Goal: Task Accomplishment & Management: Use online tool/utility

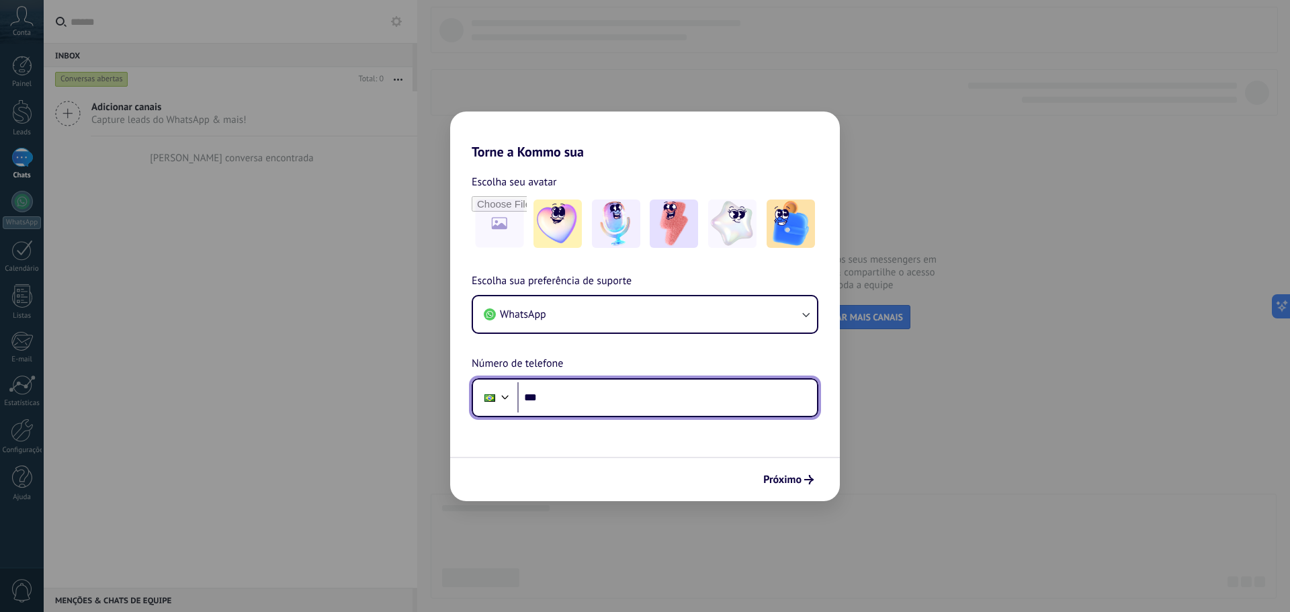
click at [644, 400] on input "***" at bounding box center [668, 397] width 300 height 31
click at [587, 403] on input "***" at bounding box center [668, 397] width 300 height 31
type input "**********"
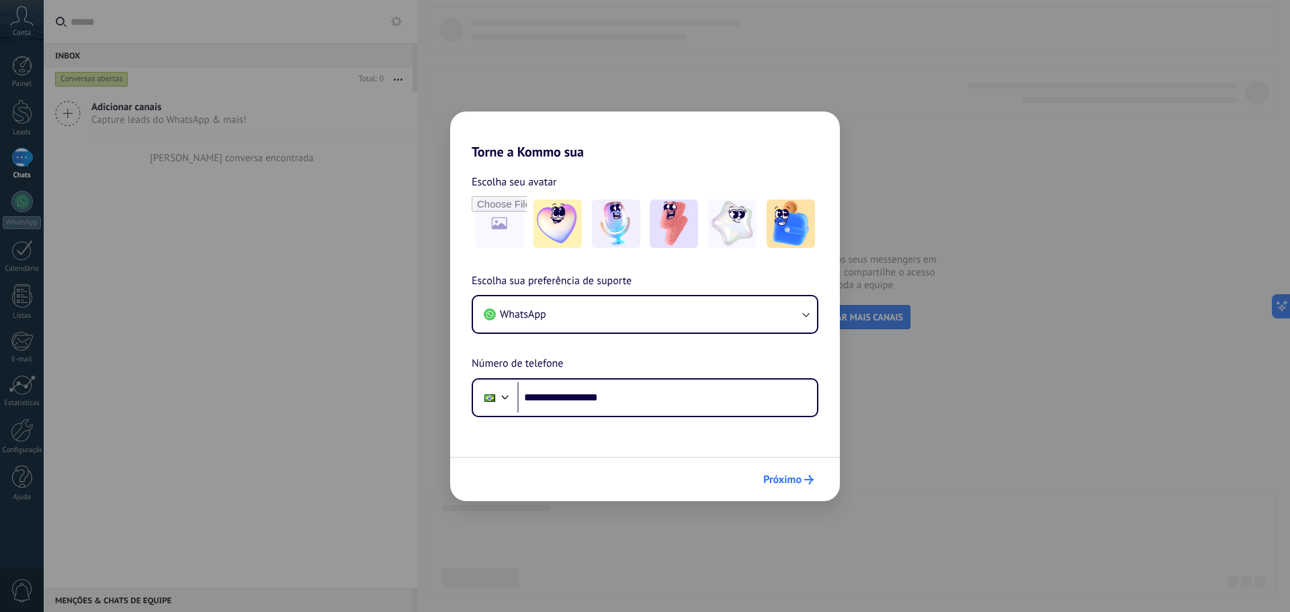
click at [795, 479] on span "Próximo" at bounding box center [783, 479] width 38 height 9
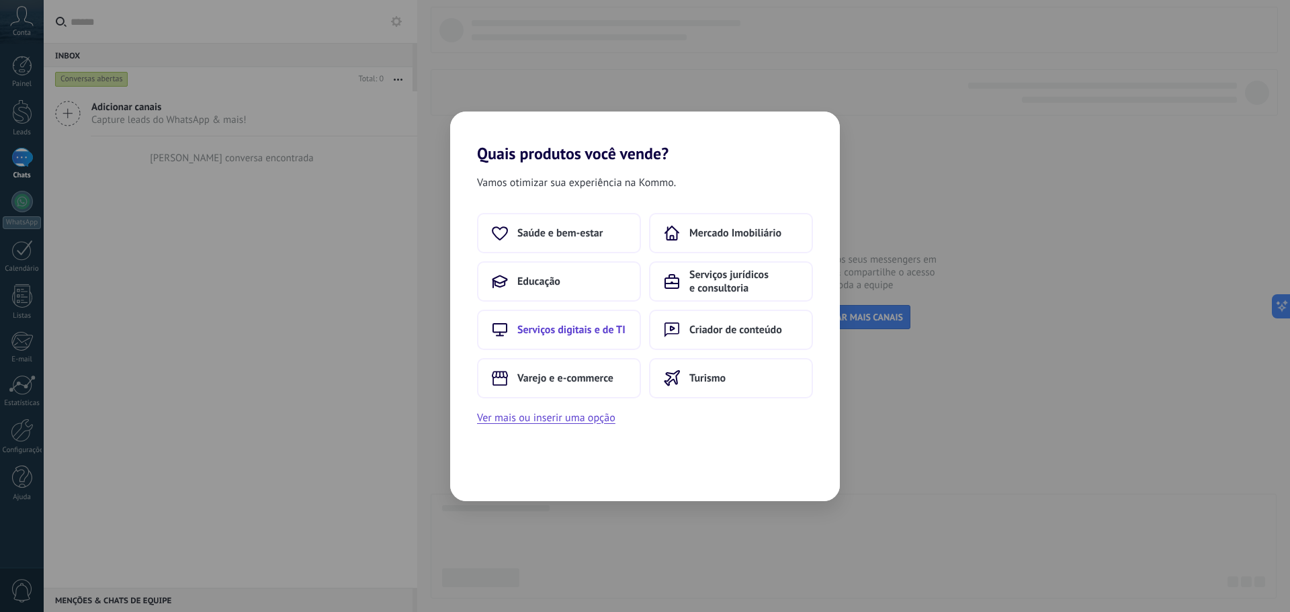
click at [593, 337] on button "Serviços digitais e de TI" at bounding box center [559, 330] width 164 height 40
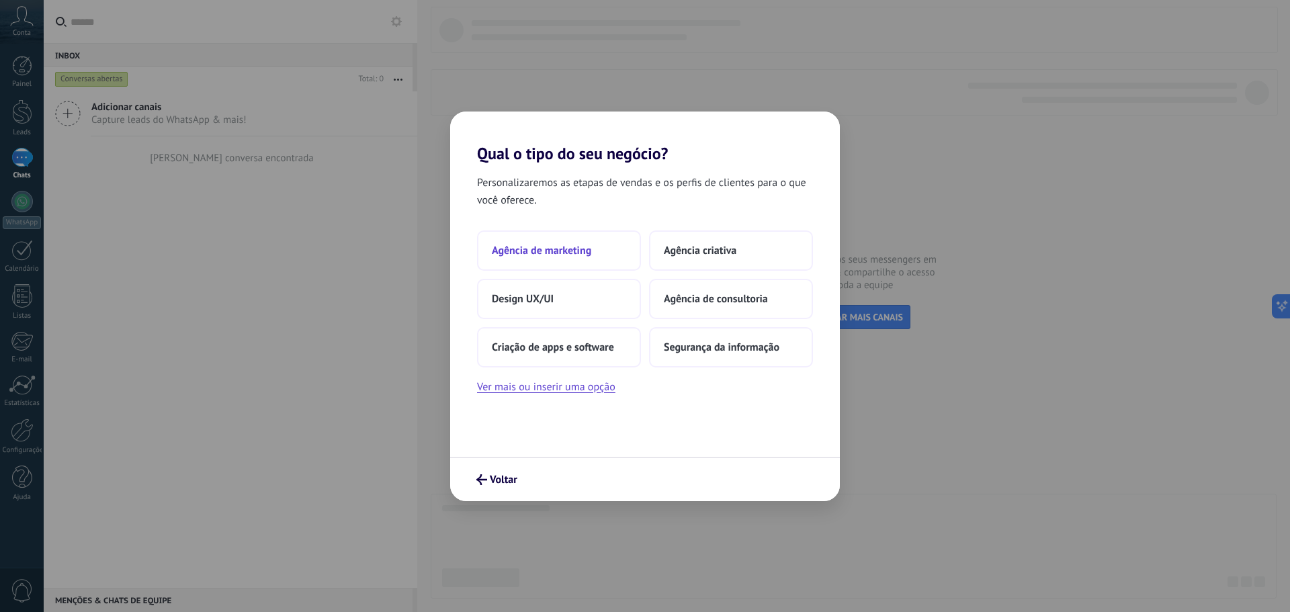
click at [585, 261] on button "Agência de marketing" at bounding box center [559, 251] width 164 height 40
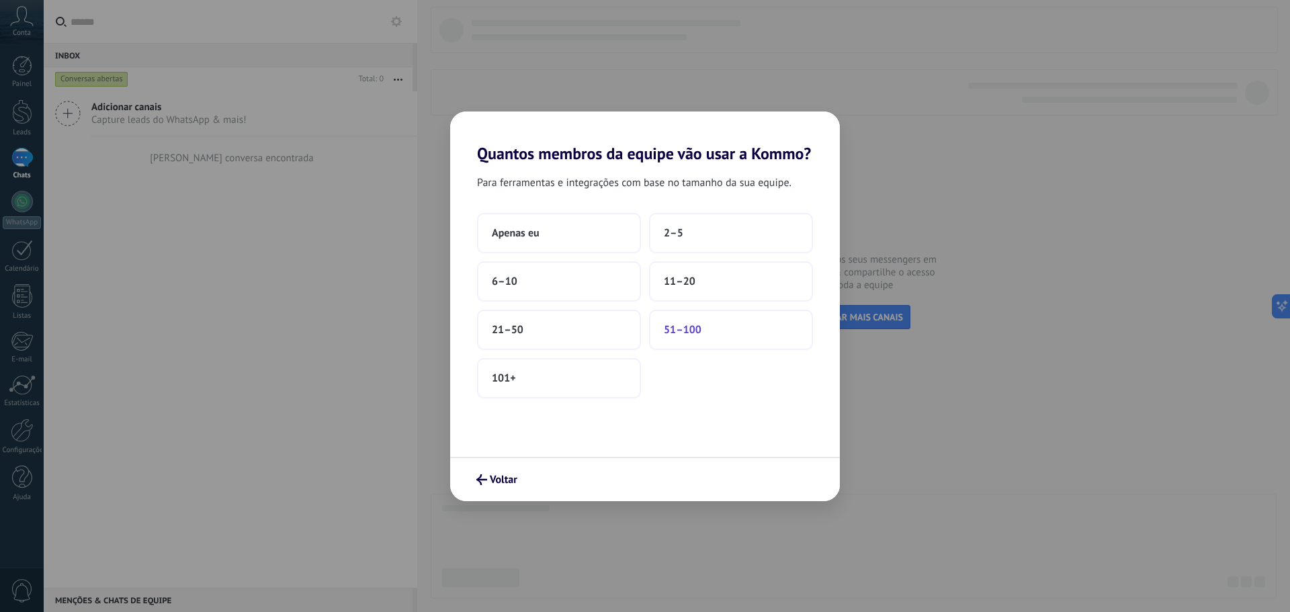
click at [678, 331] on span "51–100" at bounding box center [683, 329] width 38 height 13
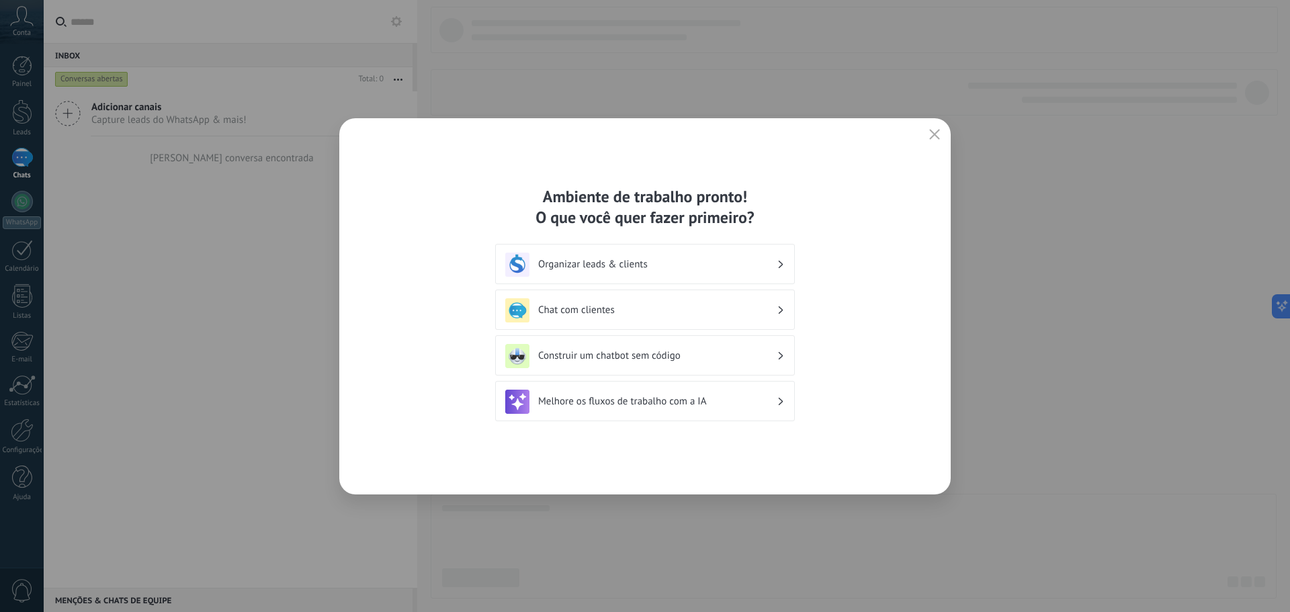
click at [675, 355] on h3 "Construir um chatbot sem código" at bounding box center [657, 356] width 239 height 13
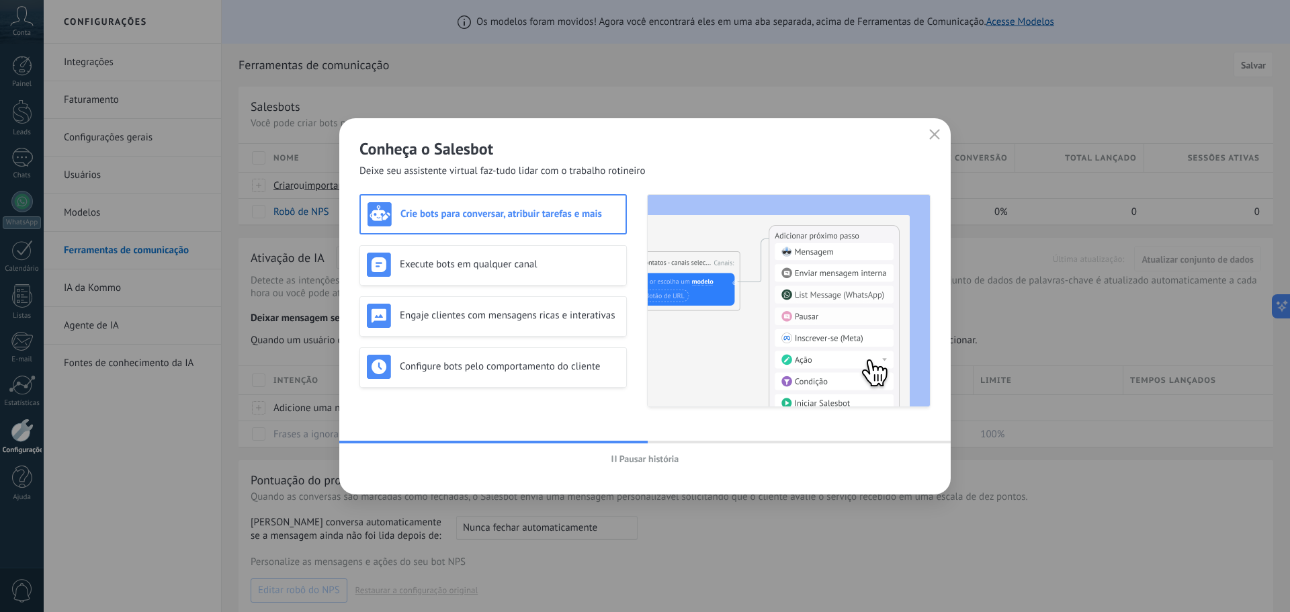
click at [655, 460] on span "Pausar história" at bounding box center [650, 458] width 60 height 9
click at [934, 140] on span "button" at bounding box center [935, 135] width 11 height 12
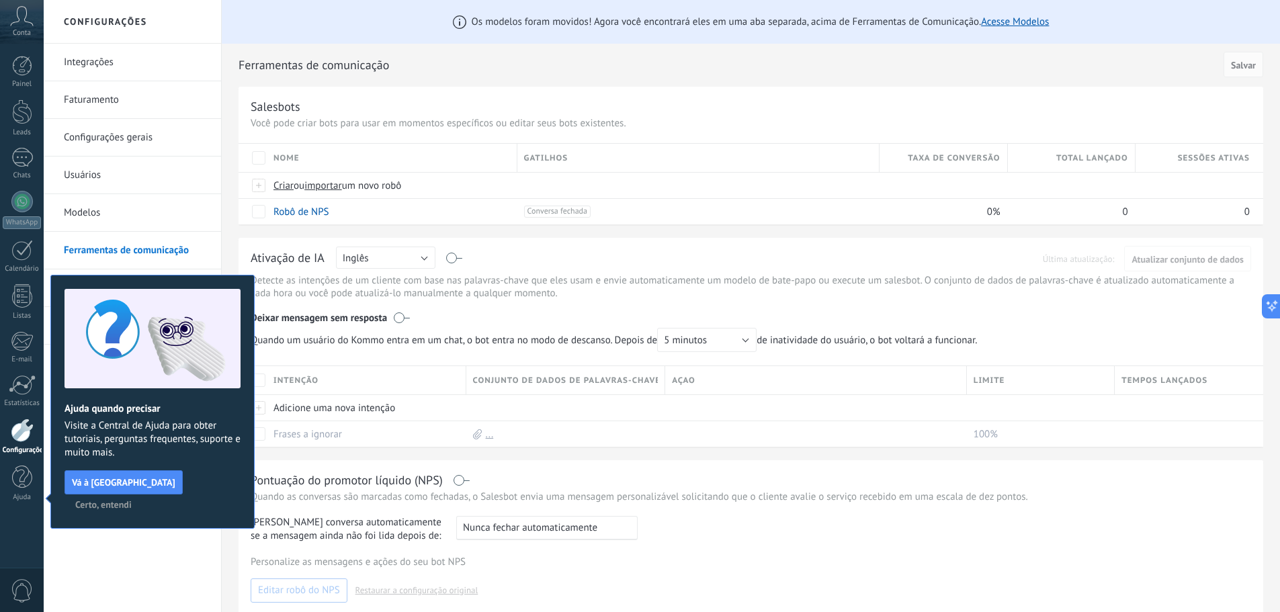
click at [132, 500] on span "Certo, entendi" at bounding box center [103, 504] width 56 height 9
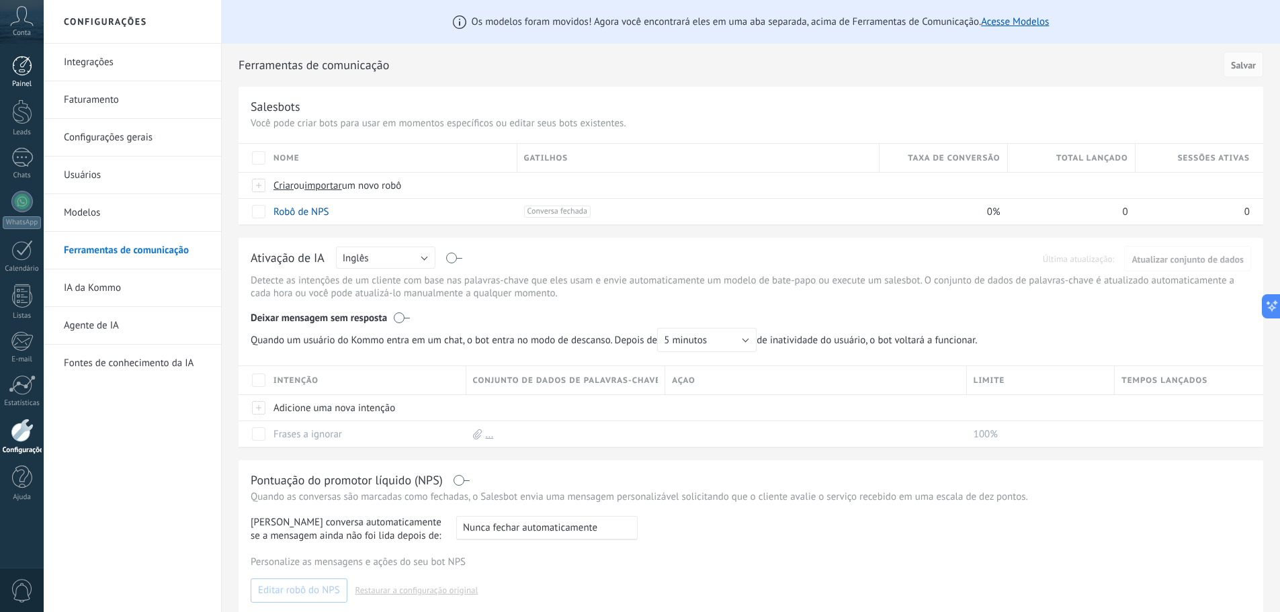
click at [12, 69] on div at bounding box center [22, 66] width 20 height 20
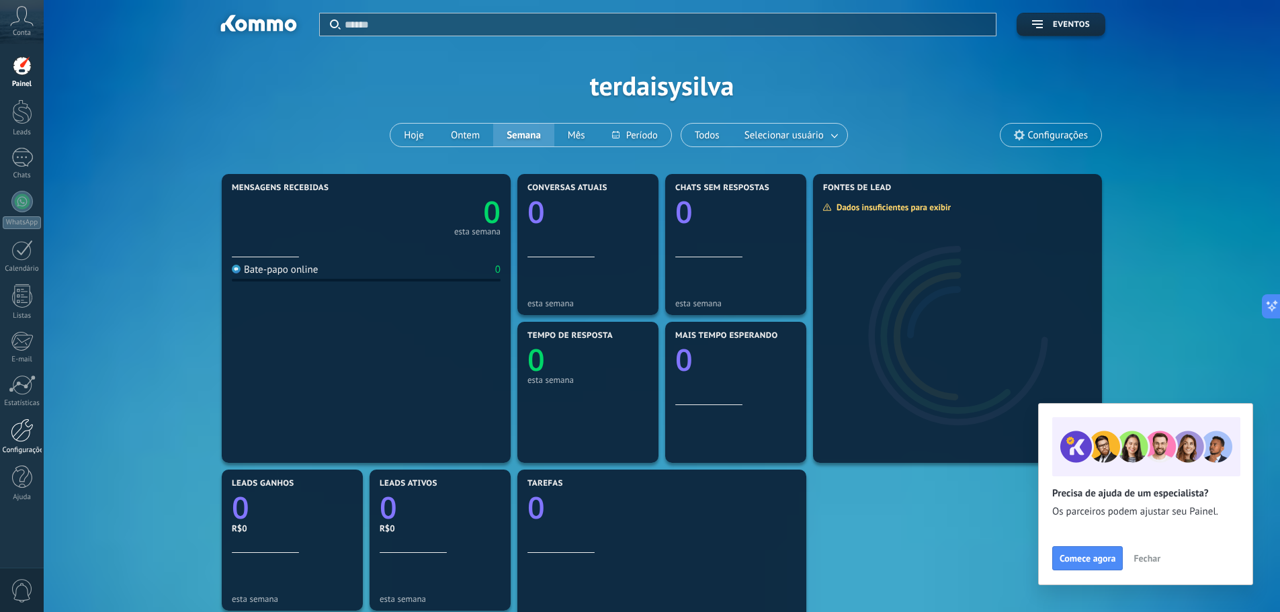
click at [27, 438] on div at bounding box center [22, 431] width 23 height 24
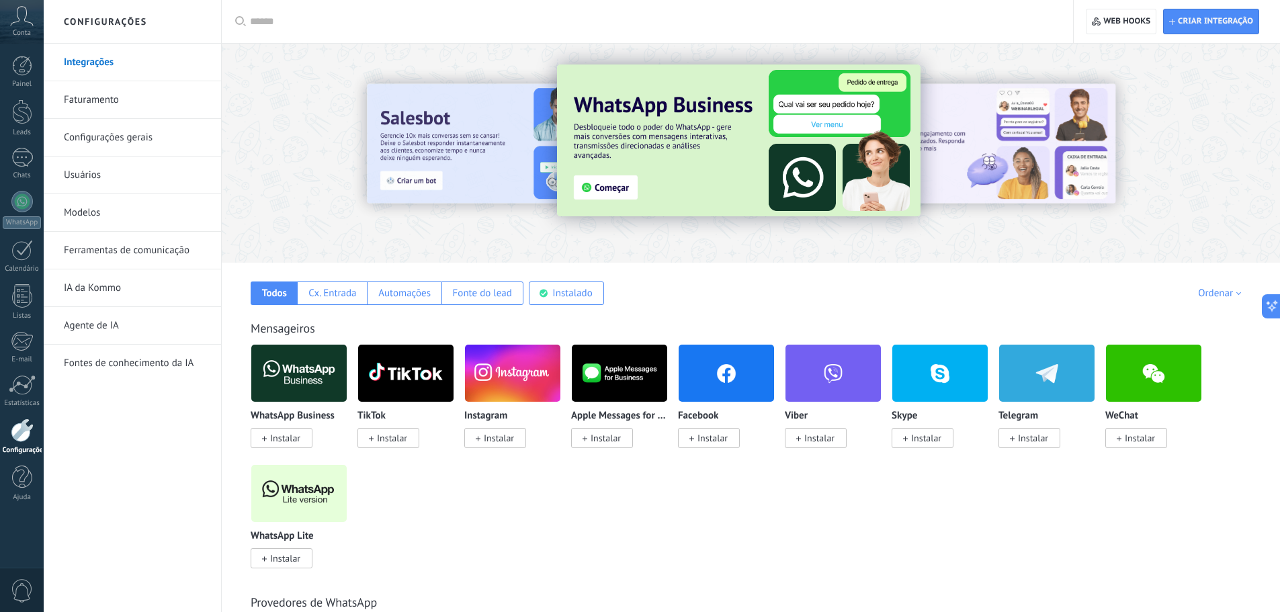
click at [114, 288] on link "IA da Kommo" at bounding box center [136, 289] width 144 height 38
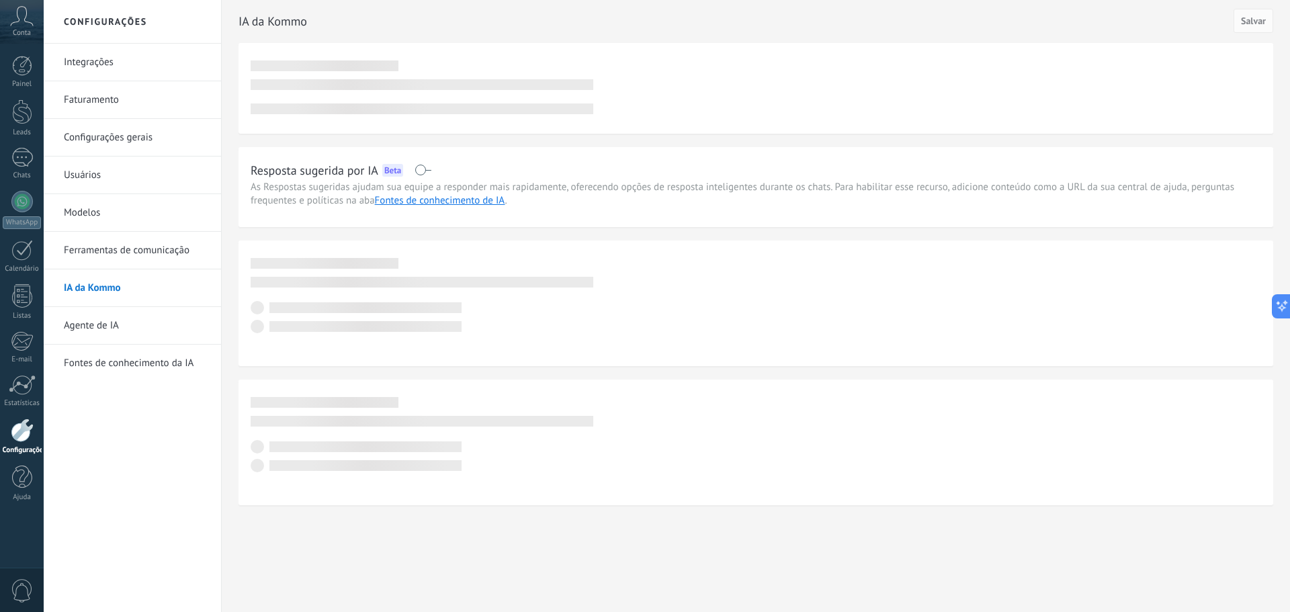
click at [118, 329] on link "Agente de IA" at bounding box center [136, 326] width 144 height 38
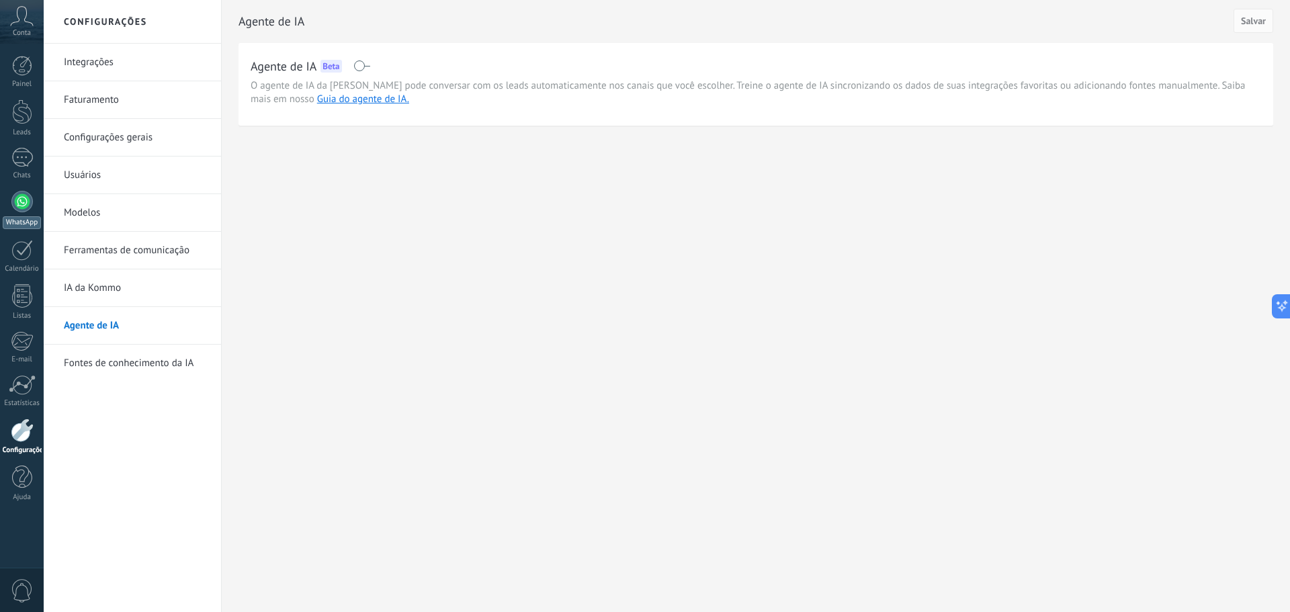
click at [27, 202] on div at bounding box center [22, 202] width 22 height 22
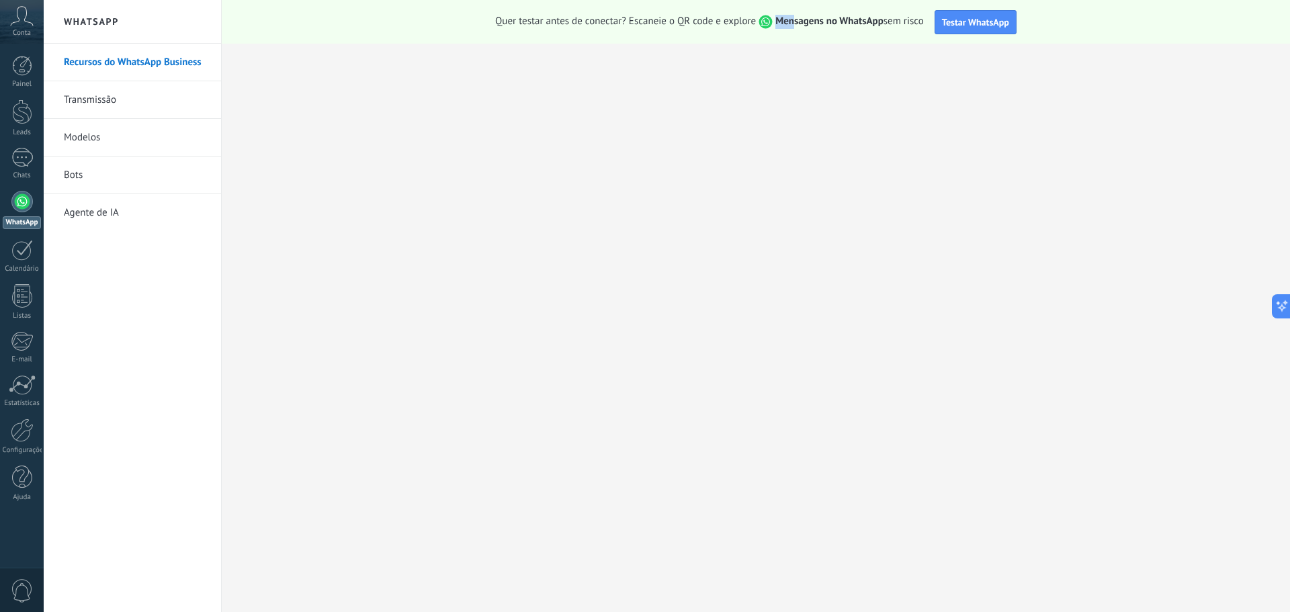
drag, startPoint x: 762, startPoint y: 20, endPoint x: 797, endPoint y: 25, distance: 35.9
click at [794, 25] on span "Mensagens no WhatsApp" at bounding box center [820, 21] width 128 height 13
click at [810, 23] on strong "Mensagens no WhatsApp" at bounding box center [830, 21] width 108 height 13
click at [22, 116] on div at bounding box center [22, 111] width 20 height 25
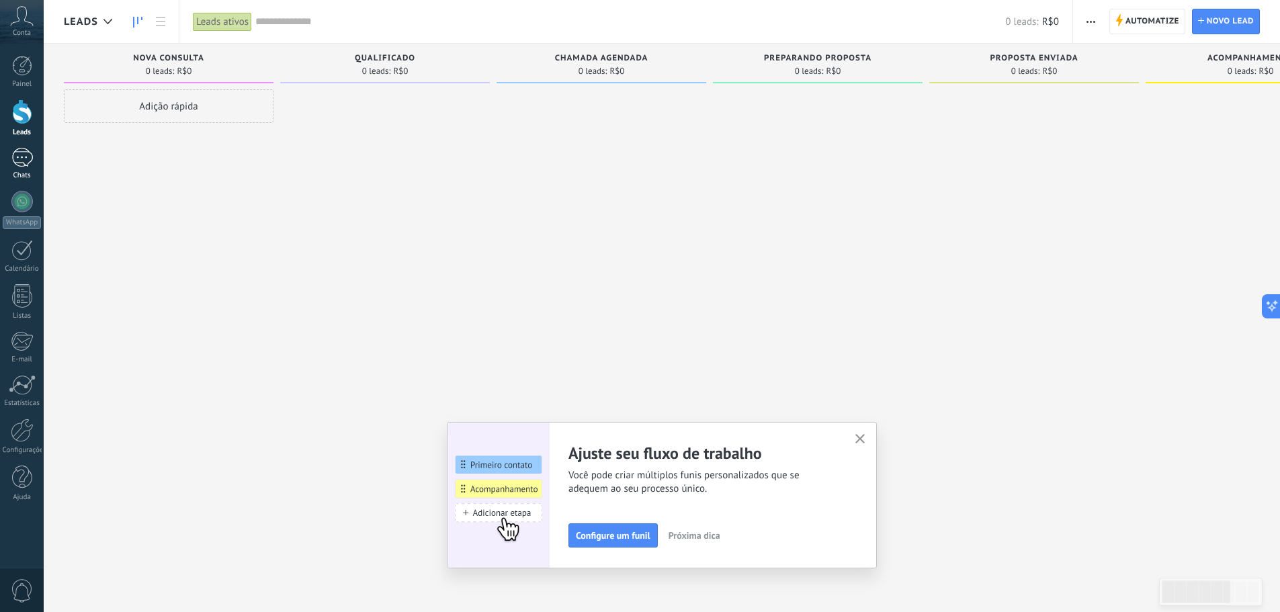
click at [24, 168] on link "Chats" at bounding box center [22, 164] width 44 height 32
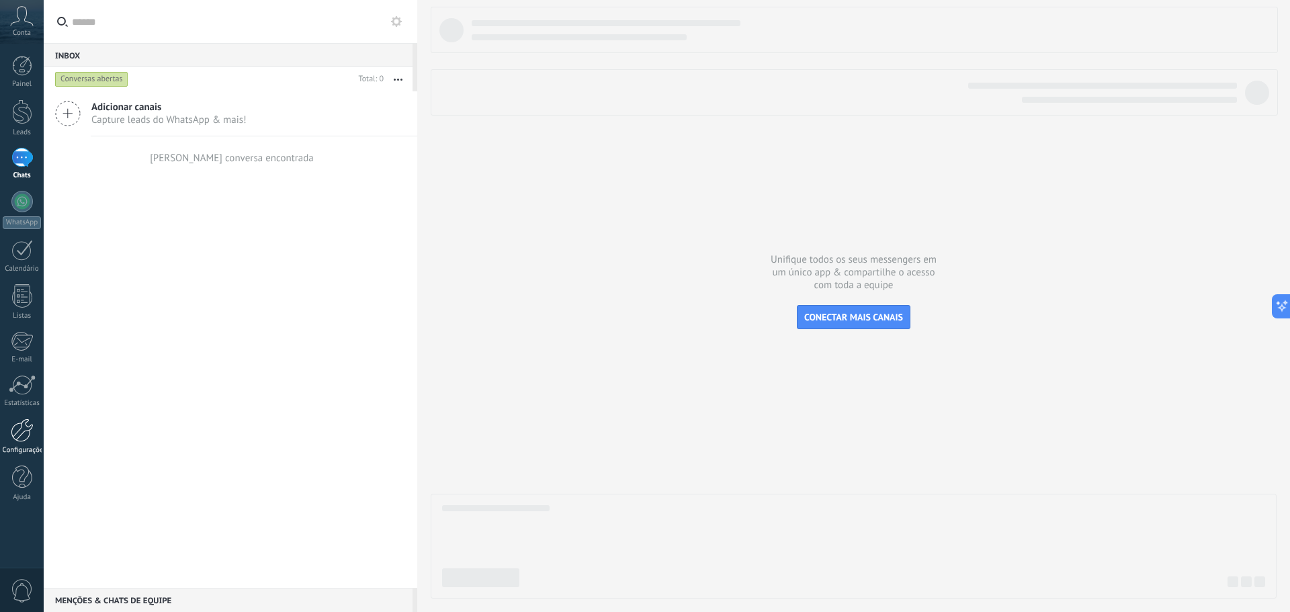
click at [30, 434] on div at bounding box center [22, 431] width 23 height 24
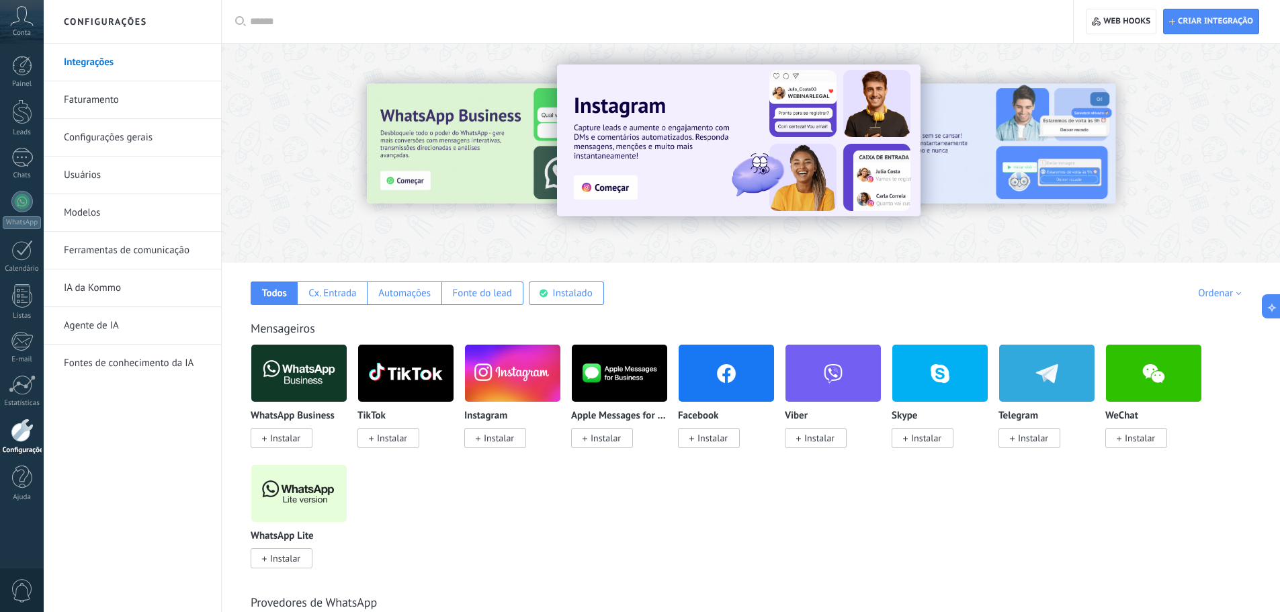
click at [130, 213] on link "Modelos" at bounding box center [136, 213] width 144 height 38
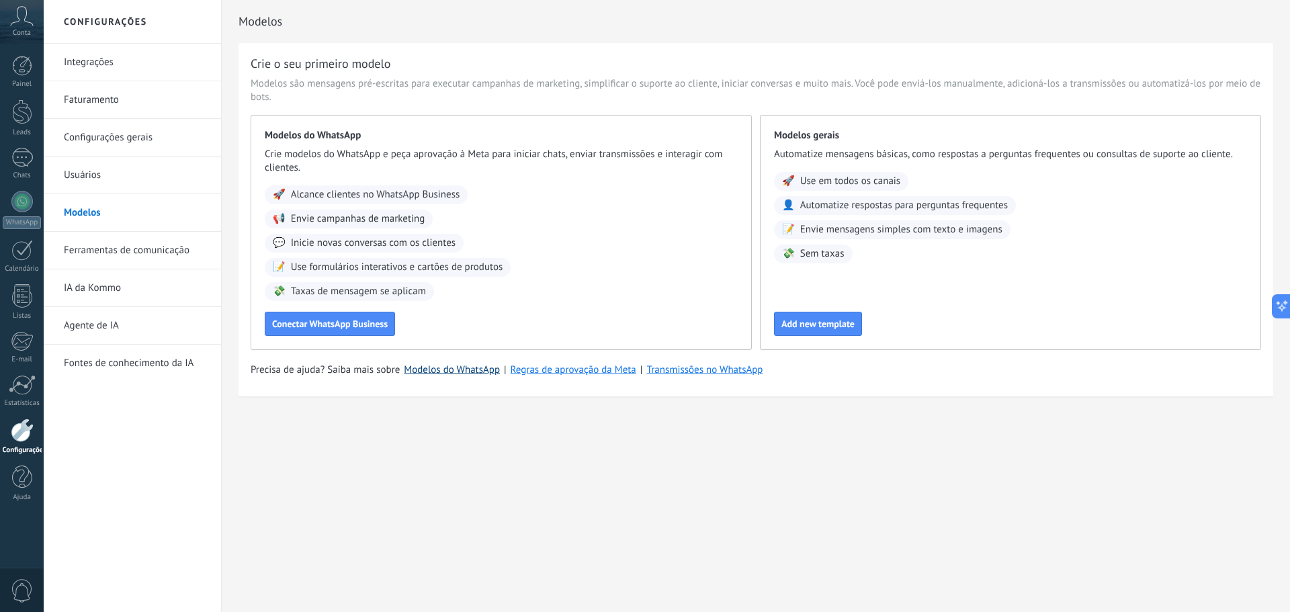
click at [431, 374] on link "Modelos do WhatsApp" at bounding box center [452, 370] width 96 height 13
click at [731, 376] on div "Precisa de ajuda? Saiba mais sobre Modelos do WhatsApp | Regras de aprovação da…" at bounding box center [756, 370] width 1011 height 13
click at [729, 371] on link "Transmissões no WhatsApp" at bounding box center [705, 370] width 116 height 13
